Goal: Find specific page/section: Find specific page/section

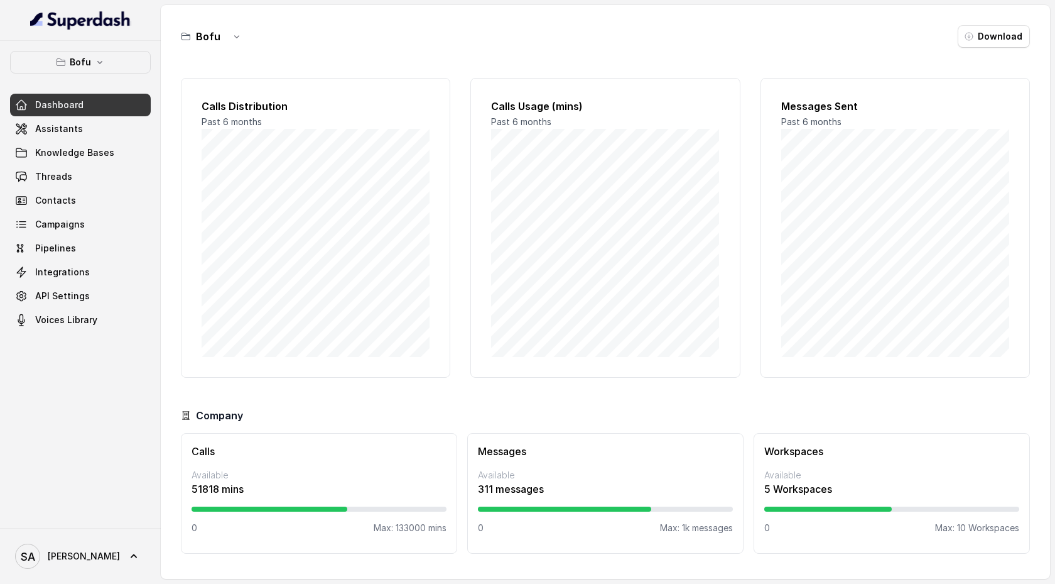
click at [63, 141] on div "Dashboard Assistants Knowledge Bases Threads Contacts Campaigns Pipelines Integ…" at bounding box center [80, 212] width 141 height 237
click at [59, 134] on span "Assistants" at bounding box center [59, 128] width 48 height 13
